Goal: Find specific page/section: Find specific page/section

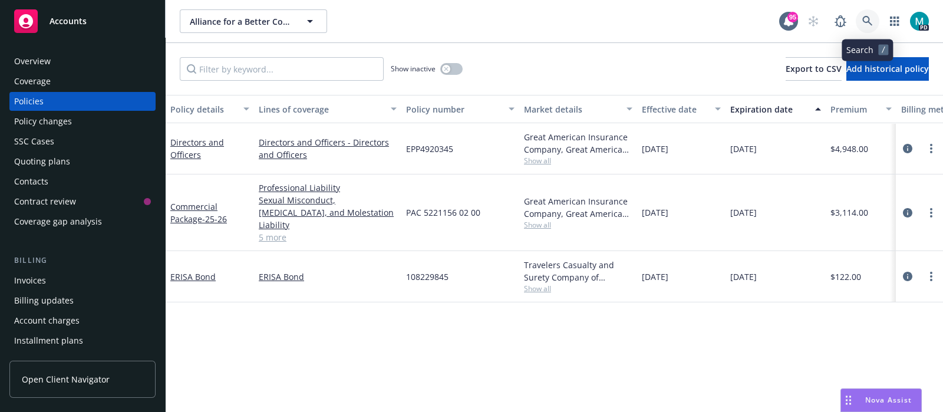
click at [871, 22] on icon at bounding box center [867, 21] width 11 height 11
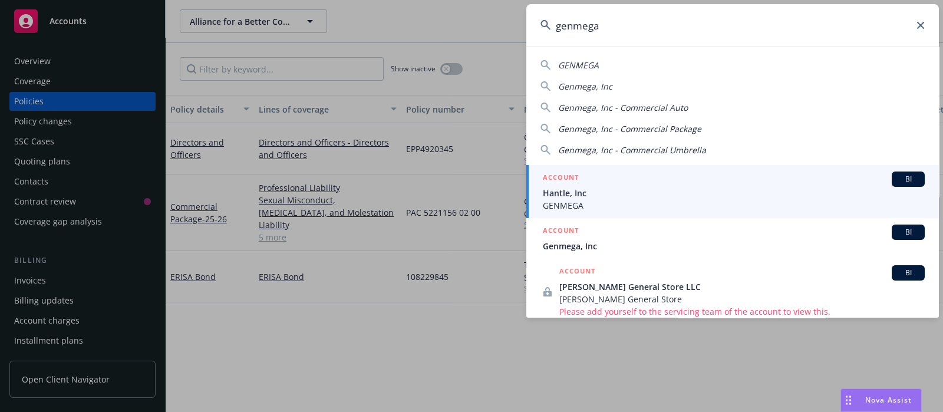
type input "genmega"
click at [571, 202] on span "GENMEGA" at bounding box center [734, 205] width 382 height 12
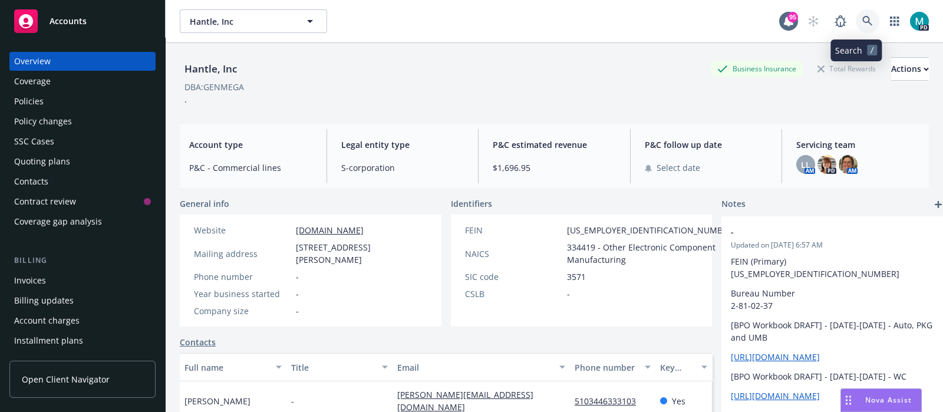
click at [862, 16] on icon at bounding box center [867, 21] width 10 height 10
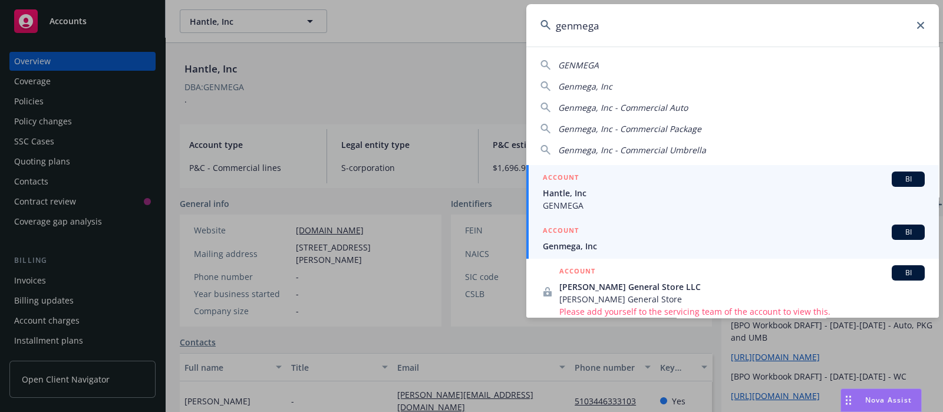
type input "genmega"
click at [589, 246] on span "Genmega, Inc" at bounding box center [734, 246] width 382 height 12
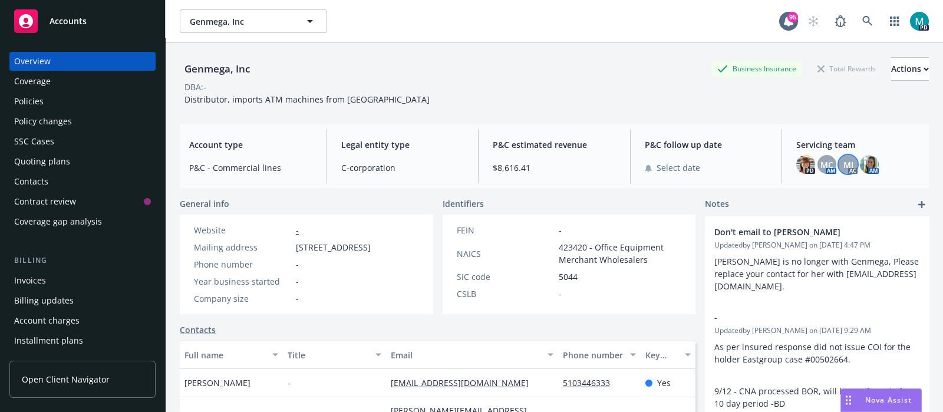
click at [844, 167] on span "MJ" at bounding box center [849, 165] width 10 height 12
click at [868, 164] on img at bounding box center [869, 164] width 19 height 19
click at [54, 122] on div "Policy changes" at bounding box center [43, 121] width 58 height 19
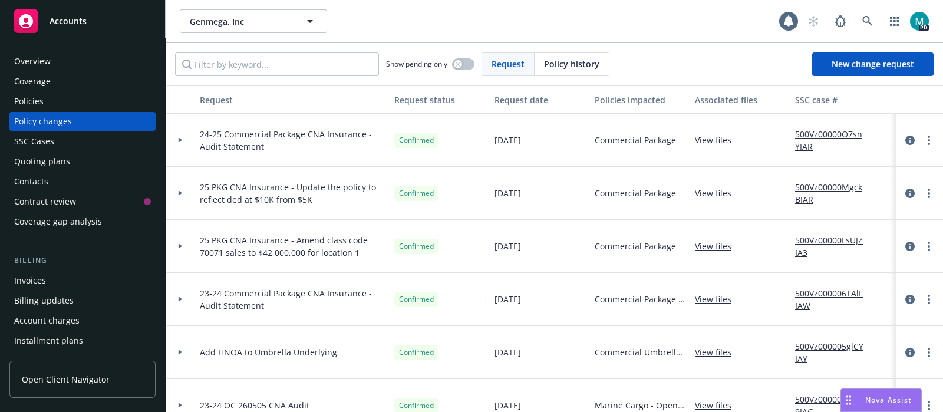
click at [46, 103] on div "Policies" at bounding box center [82, 101] width 137 height 19
